Goal: Find specific page/section: Find specific page/section

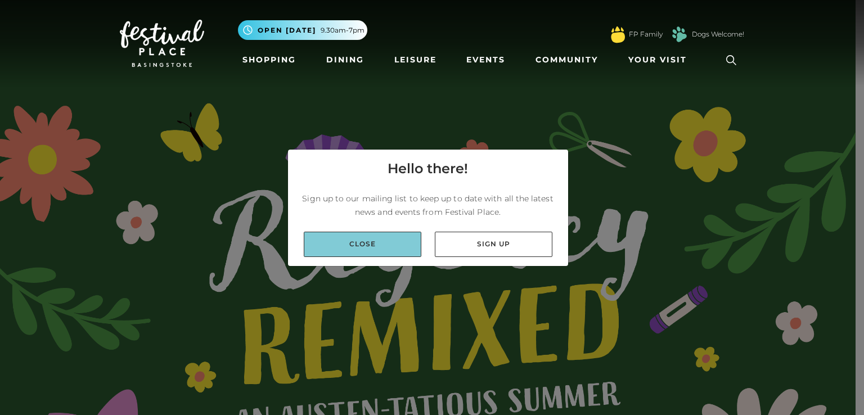
click at [390, 241] on link "Close" at bounding box center [363, 244] width 118 height 25
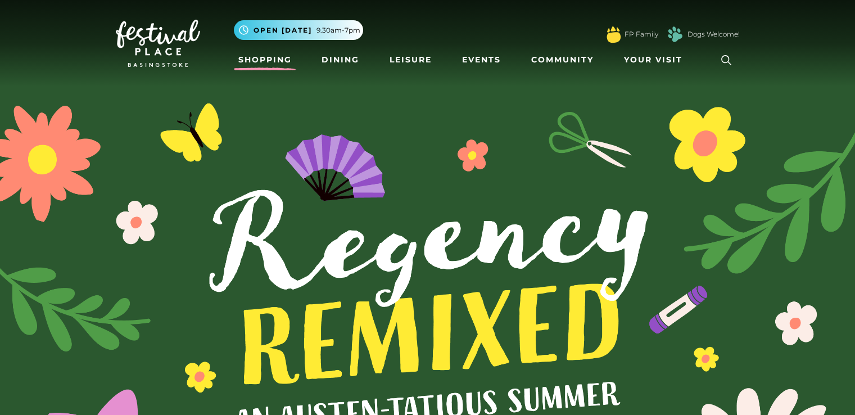
click at [273, 59] on link "Shopping" at bounding box center [265, 59] width 62 height 21
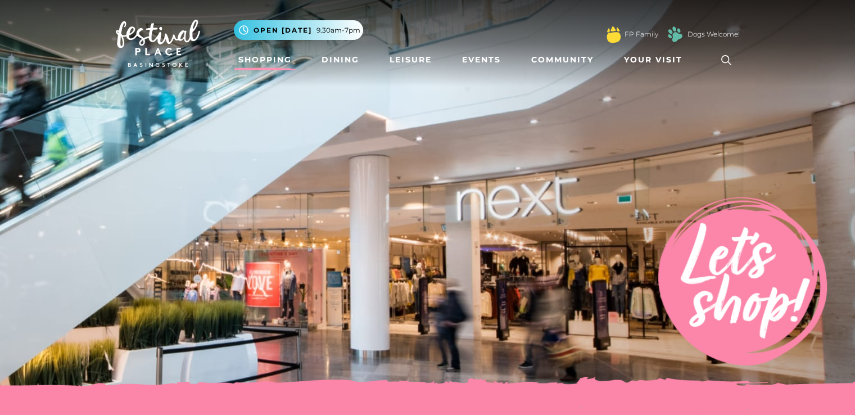
click at [335, 171] on img at bounding box center [427, 197] width 855 height 394
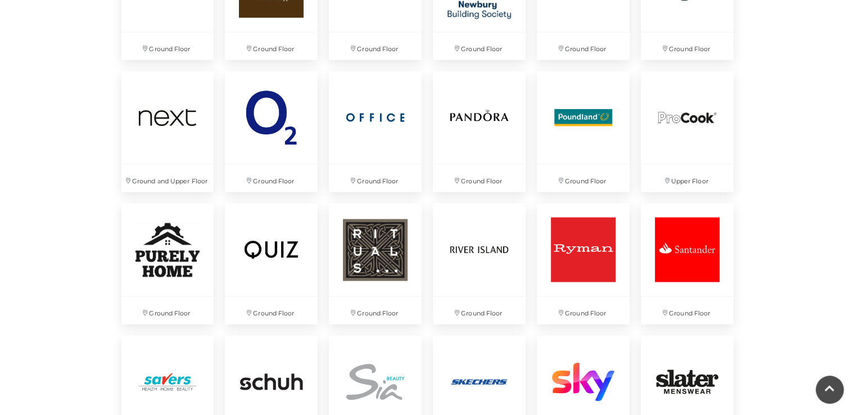
scroll to position [2227, 0]
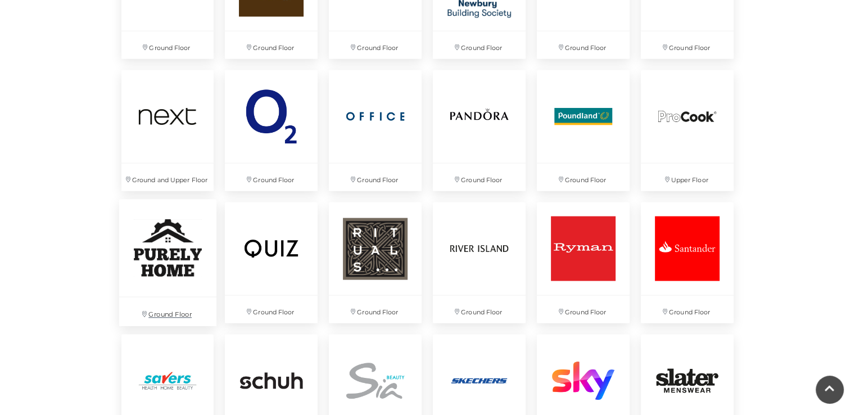
click at [155, 253] on img at bounding box center [167, 248] width 97 height 97
